Goal: Task Accomplishment & Management: Use online tool/utility

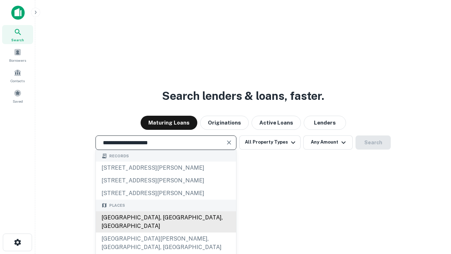
click at [166, 232] on div "[GEOGRAPHIC_DATA], [GEOGRAPHIC_DATA], [GEOGRAPHIC_DATA]" at bounding box center [166, 221] width 140 height 21
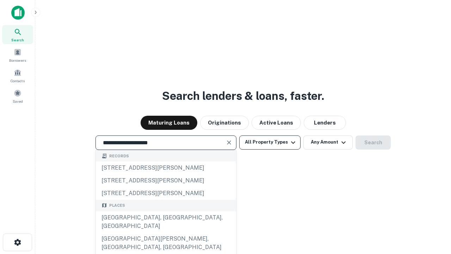
type input "**********"
click at [270, 142] on button "All Property Types" at bounding box center [269, 142] width 61 height 14
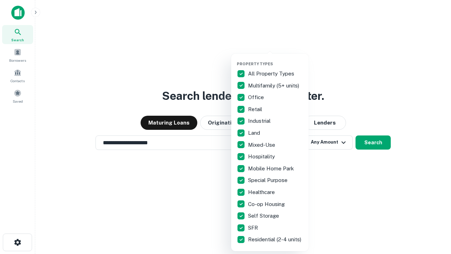
click at [276, 59] on button "button" at bounding box center [276, 59] width 78 height 0
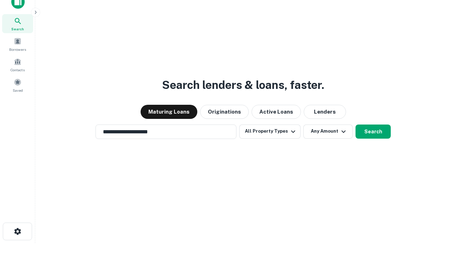
scroll to position [4, 85]
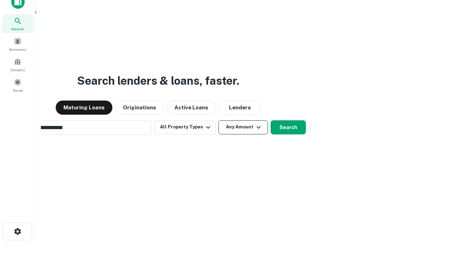
click at [218, 120] on button "Any Amount" at bounding box center [242, 127] width 49 height 14
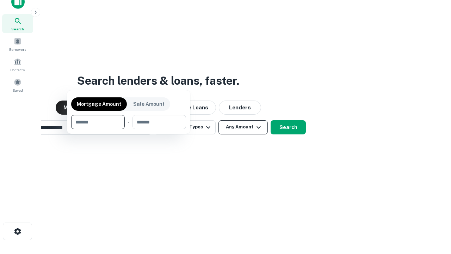
scroll to position [51, 199]
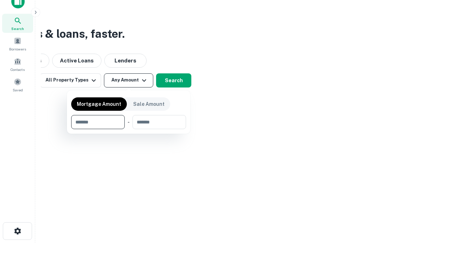
type input "*******"
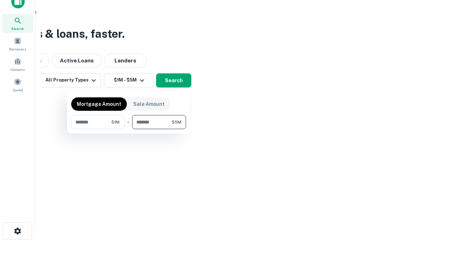
type input "*******"
click at [129, 129] on button "button" at bounding box center [128, 129] width 115 height 0
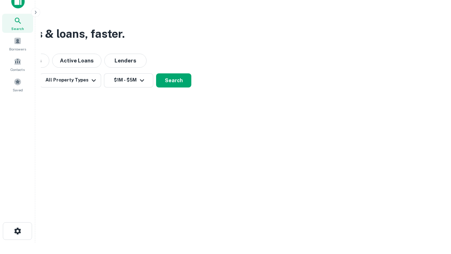
scroll to position [4, 130]
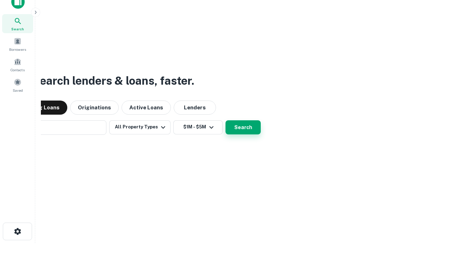
click at [226, 120] on button "Search" at bounding box center [243, 127] width 35 height 14
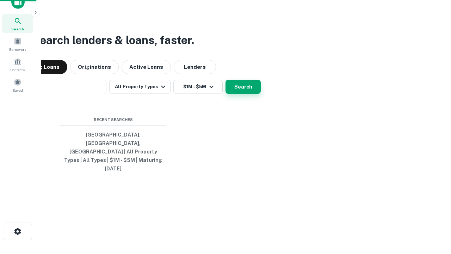
scroll to position [19, 199]
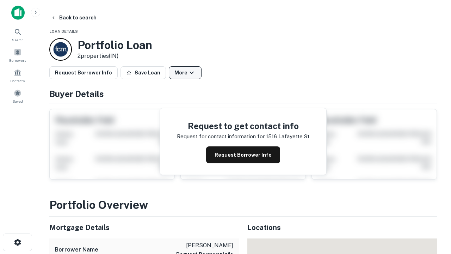
click at [185, 73] on button "More" at bounding box center [185, 72] width 33 height 13
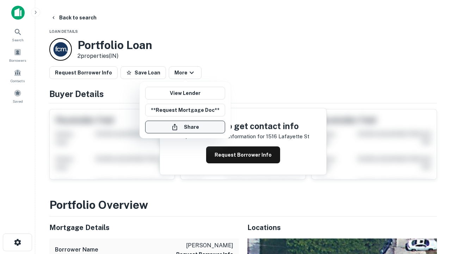
click at [185, 127] on button "Share" at bounding box center [185, 127] width 80 height 13
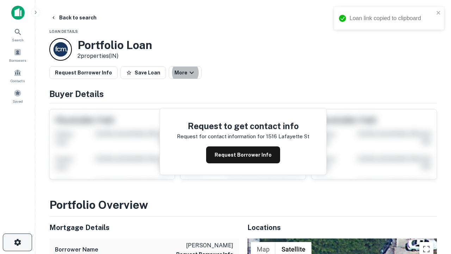
click at [17, 242] on icon "button" at bounding box center [17, 242] width 8 height 8
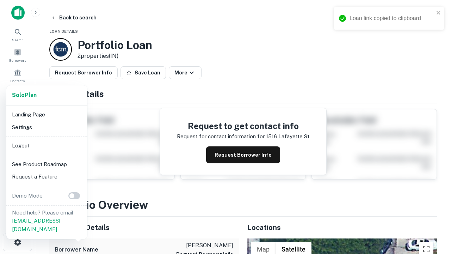
click at [47, 145] on li "Logout" at bounding box center [46, 145] width 75 height 13
